Goal: Register for event/course: Sign up to attend an event or enroll in a course

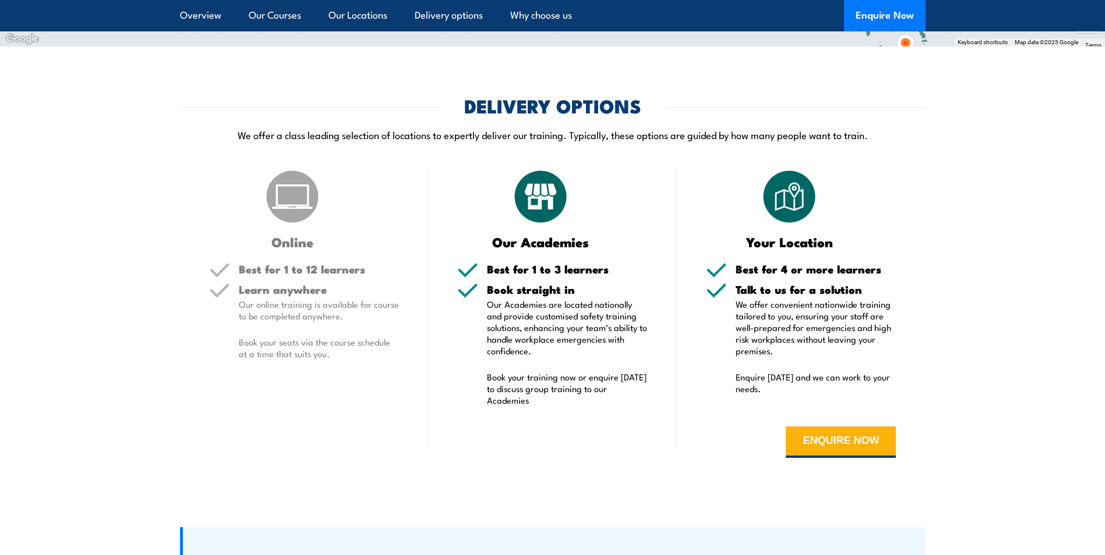
scroll to position [2070, 0]
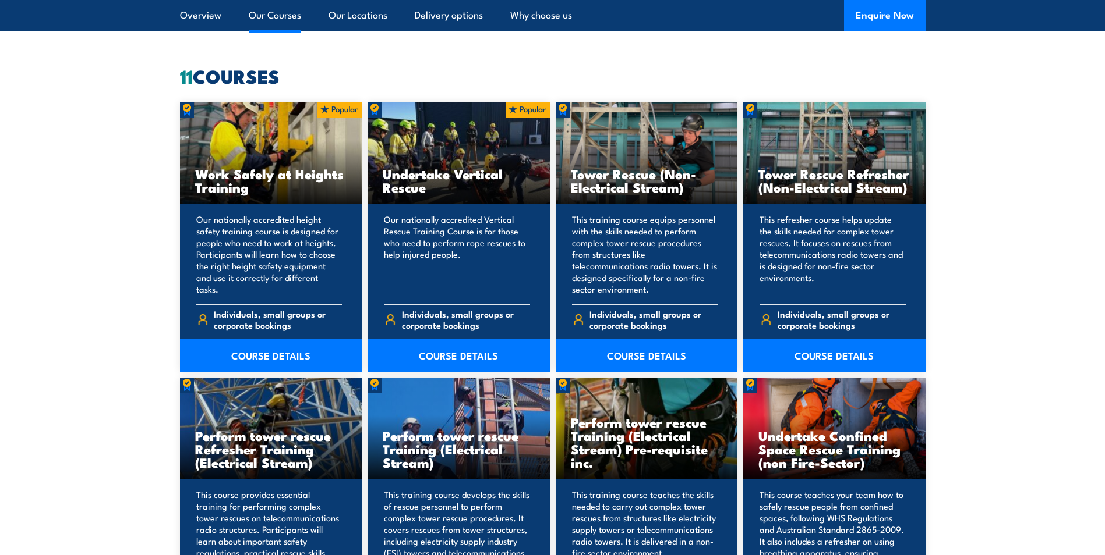
scroll to position [932, 0]
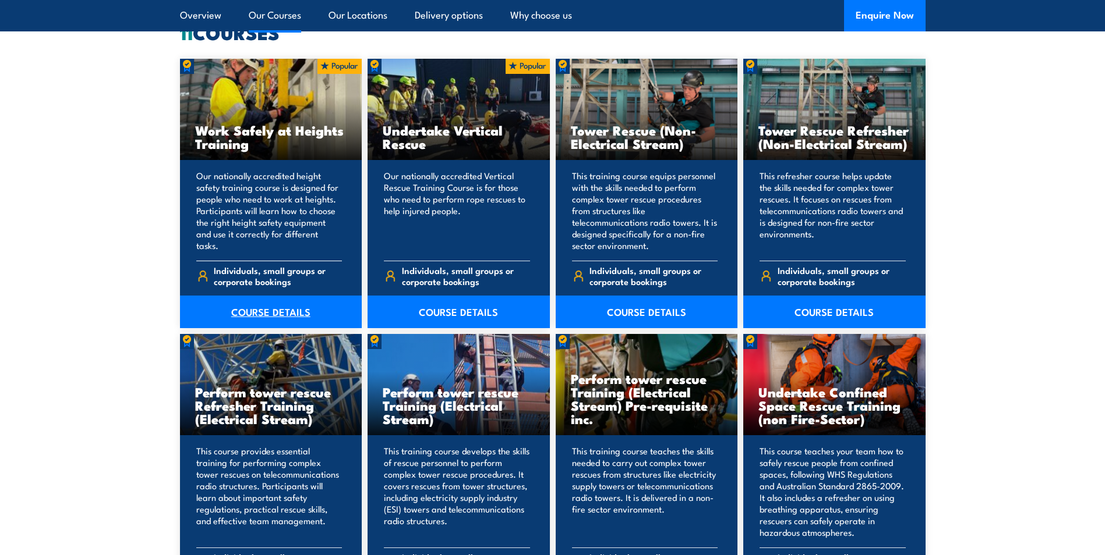
click at [288, 316] on link "COURSE DETAILS" at bounding box center [271, 312] width 182 height 33
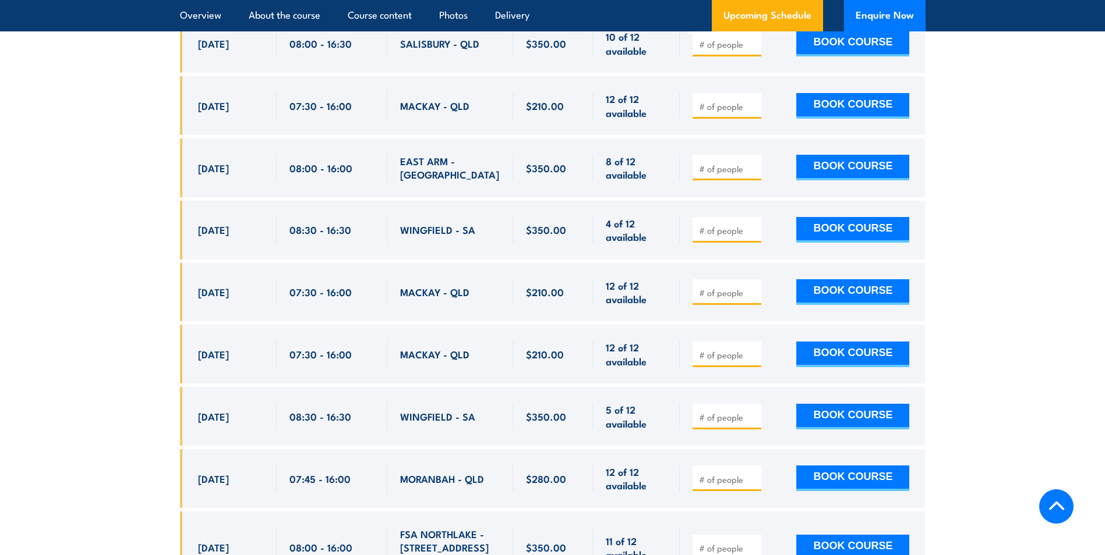
scroll to position [2329, 0]
